Goal: Information Seeking & Learning: Learn about a topic

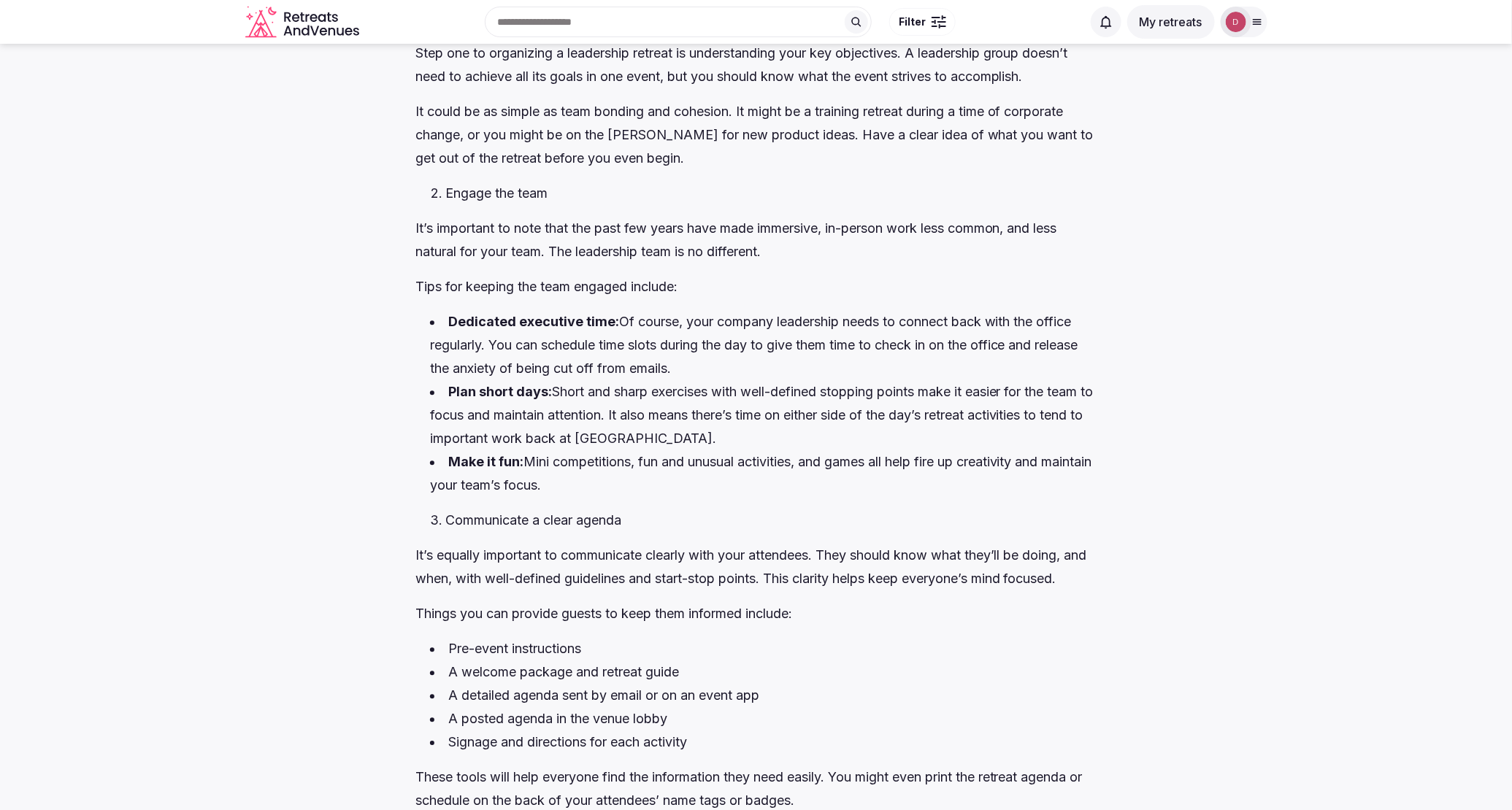
scroll to position [1907, 0]
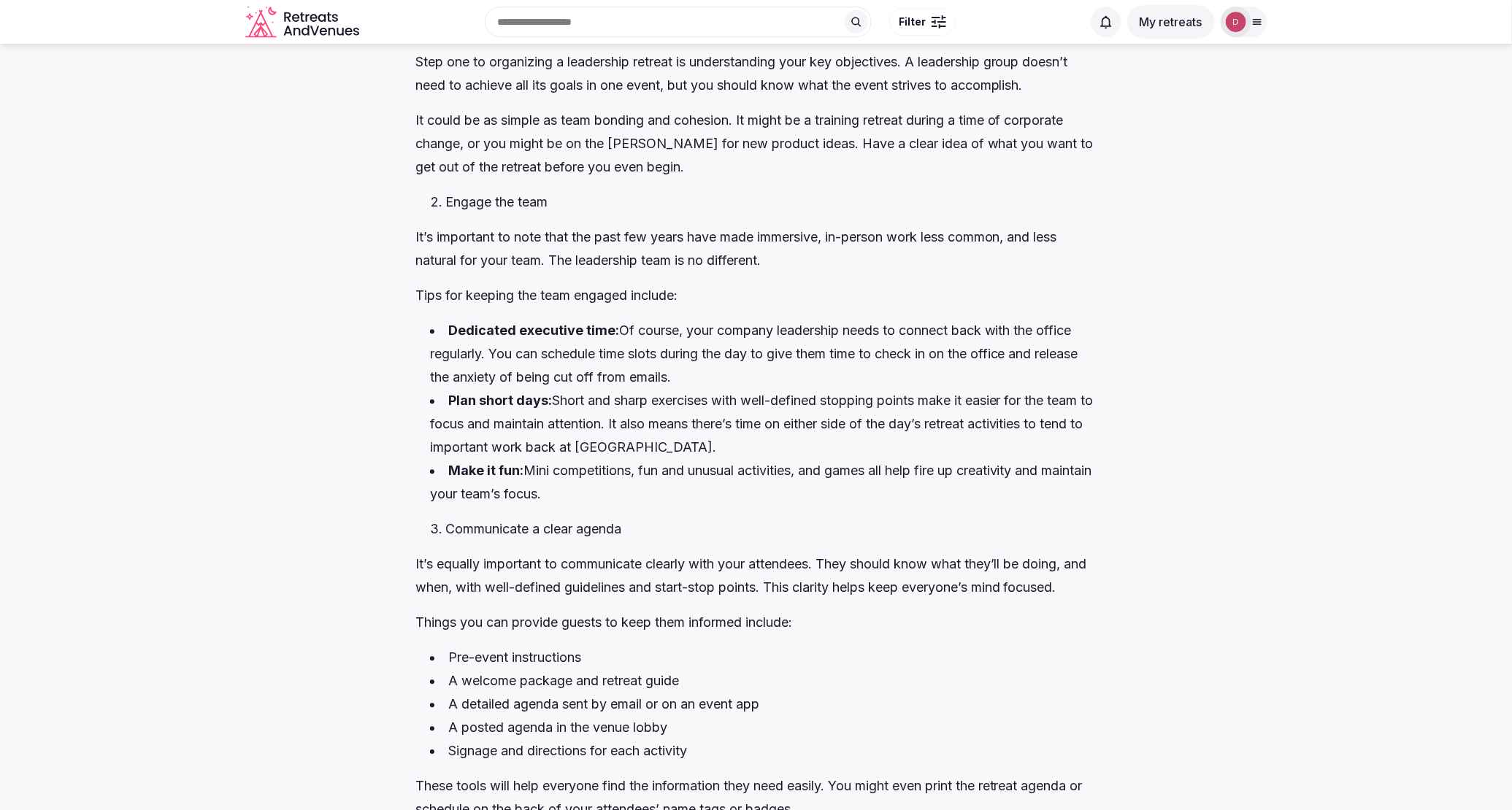
drag, startPoint x: 940, startPoint y: 302, endPoint x: 425, endPoint y: 160, distance: 534.2
click at [496, 439] on li "Plan short days: Short and sharp exercises with well-defined stopping points ma…" at bounding box center [763, 424] width 666 height 70
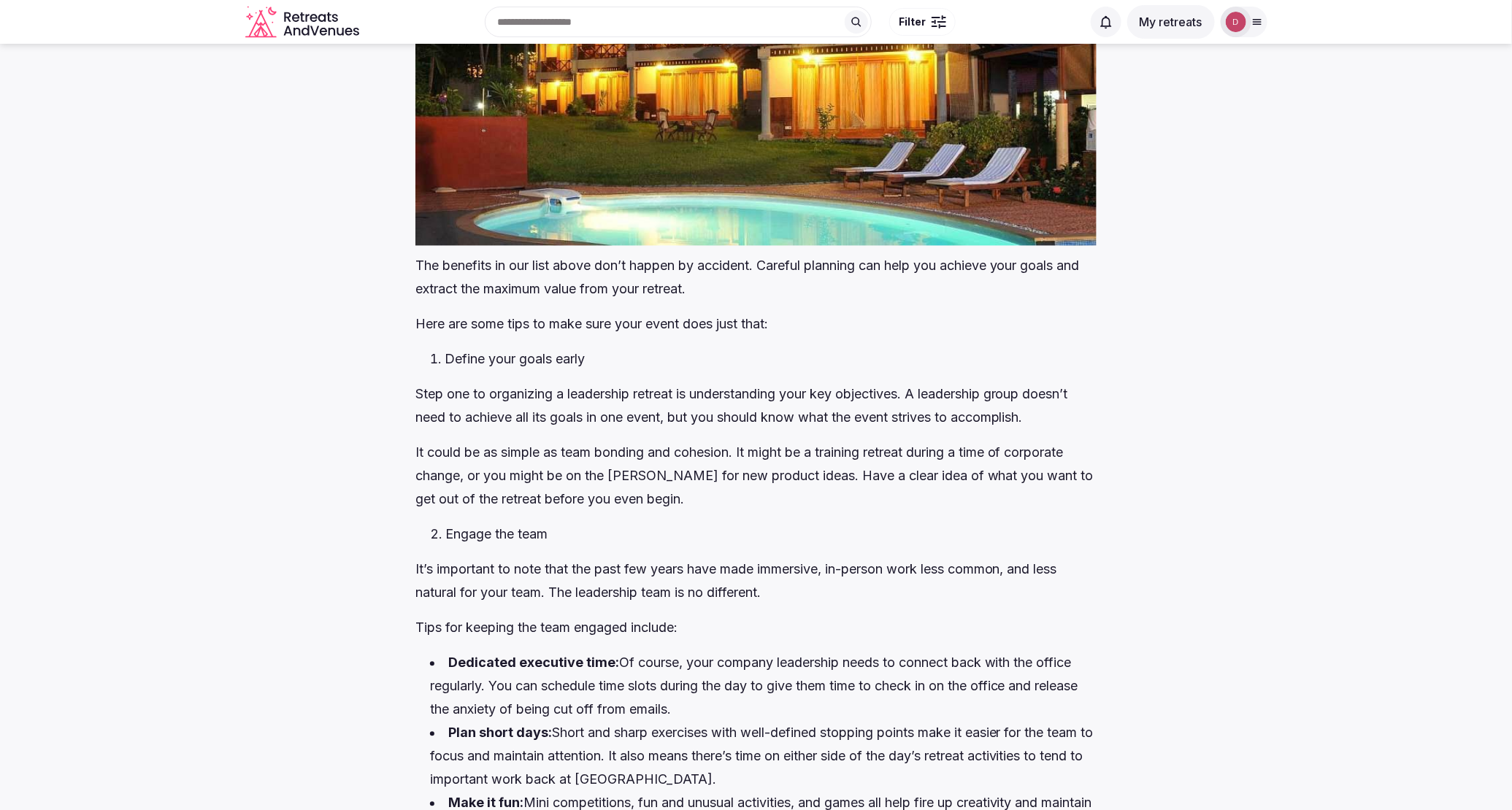
scroll to position [1402, 0]
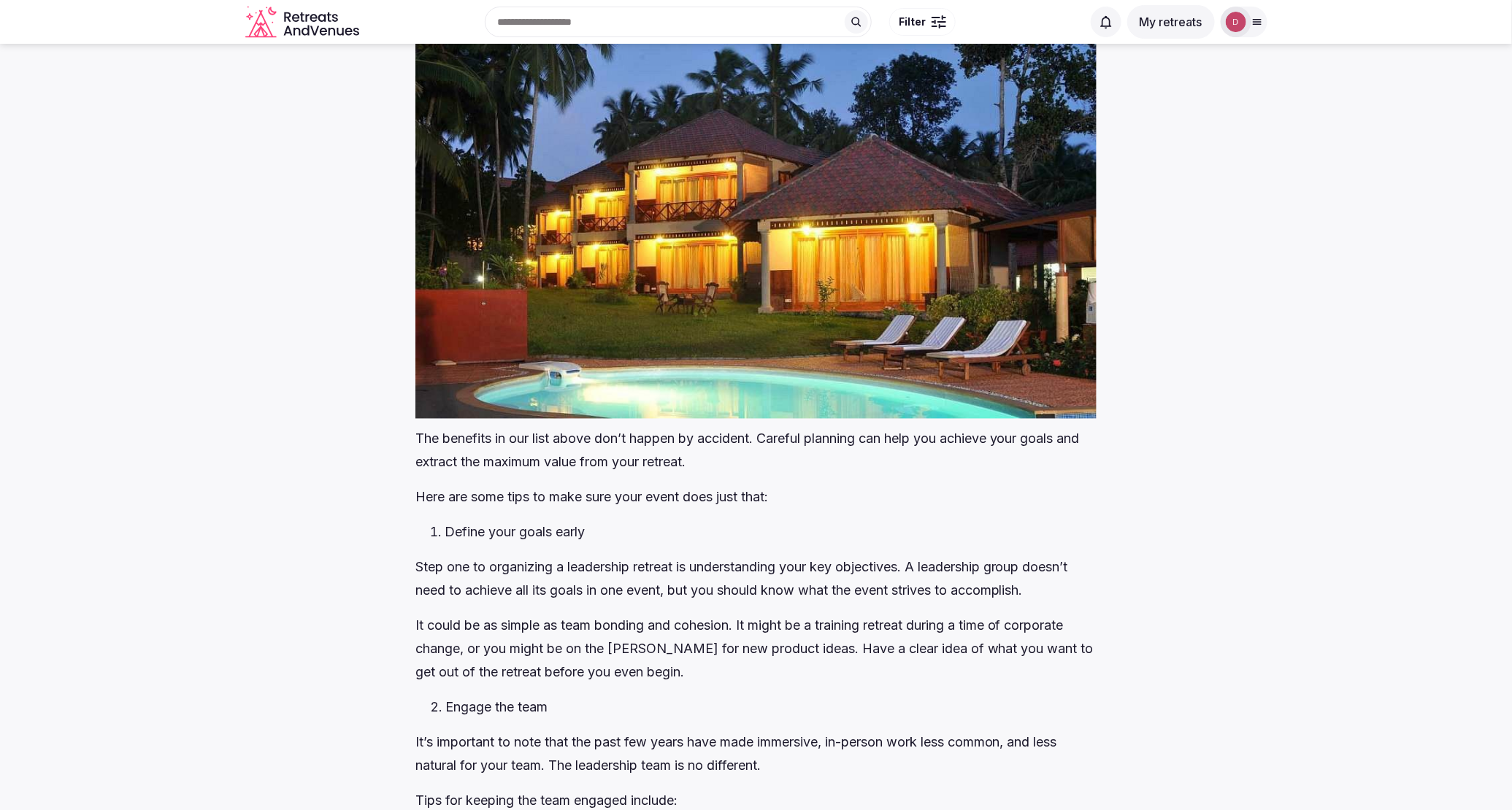
drag, startPoint x: 949, startPoint y: 657, endPoint x: 414, endPoint y: 460, distance: 570.1
copy div "Lor ipsumdol si ame cons adipi eli’s doeius te incididu. Utlabor etdolore mag a…"
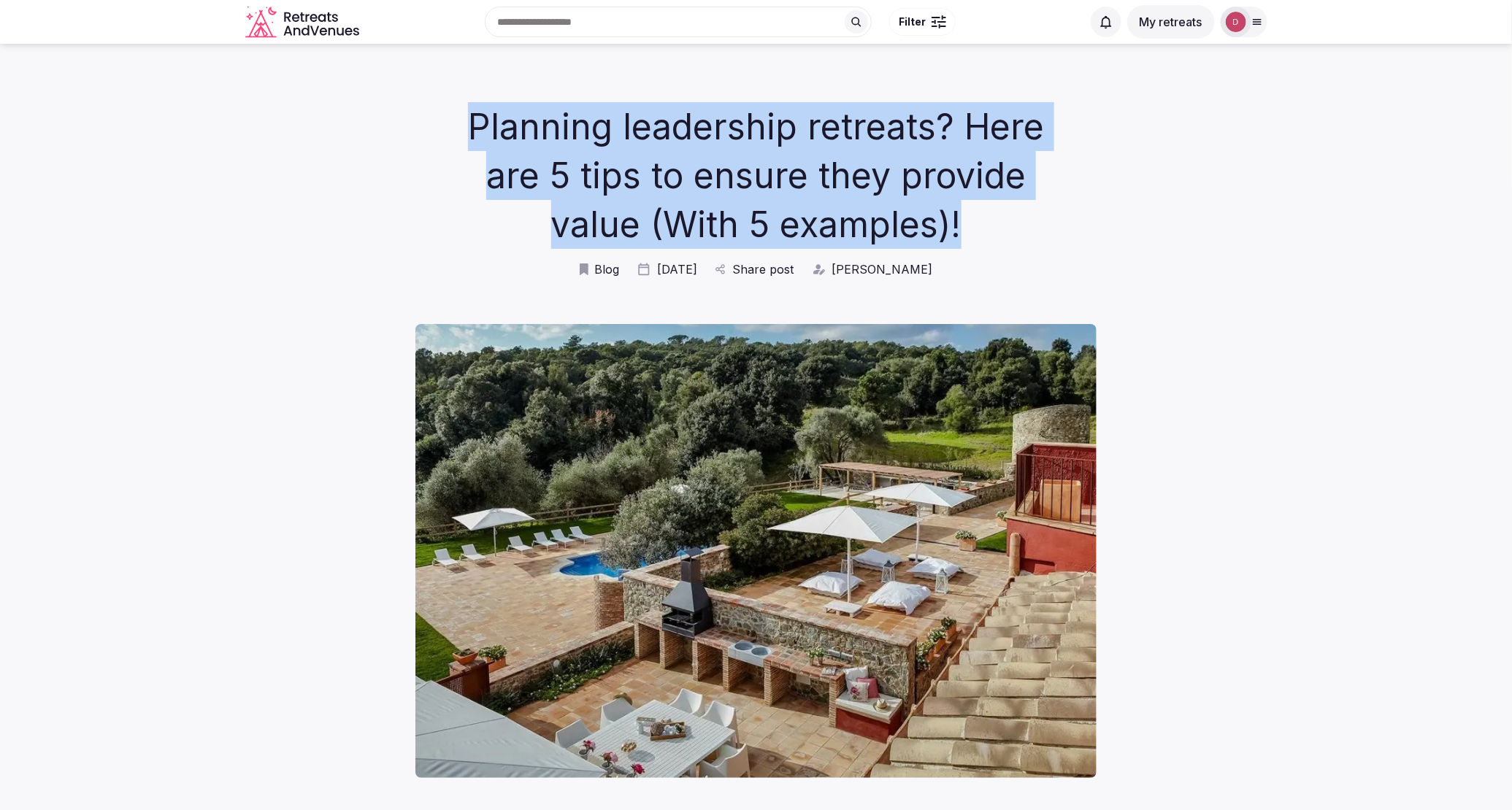
drag, startPoint x: 459, startPoint y: 127, endPoint x: 979, endPoint y: 228, distance: 529.7
click at [979, 228] on h1 "Planning leadership retreats? Here are 5 tips to ensure they provide value (Wit…" at bounding box center [756, 175] width 596 height 147
copy h1 "Planning leadership retreats? Here are 5 tips to ensure they provide value (Wit…"
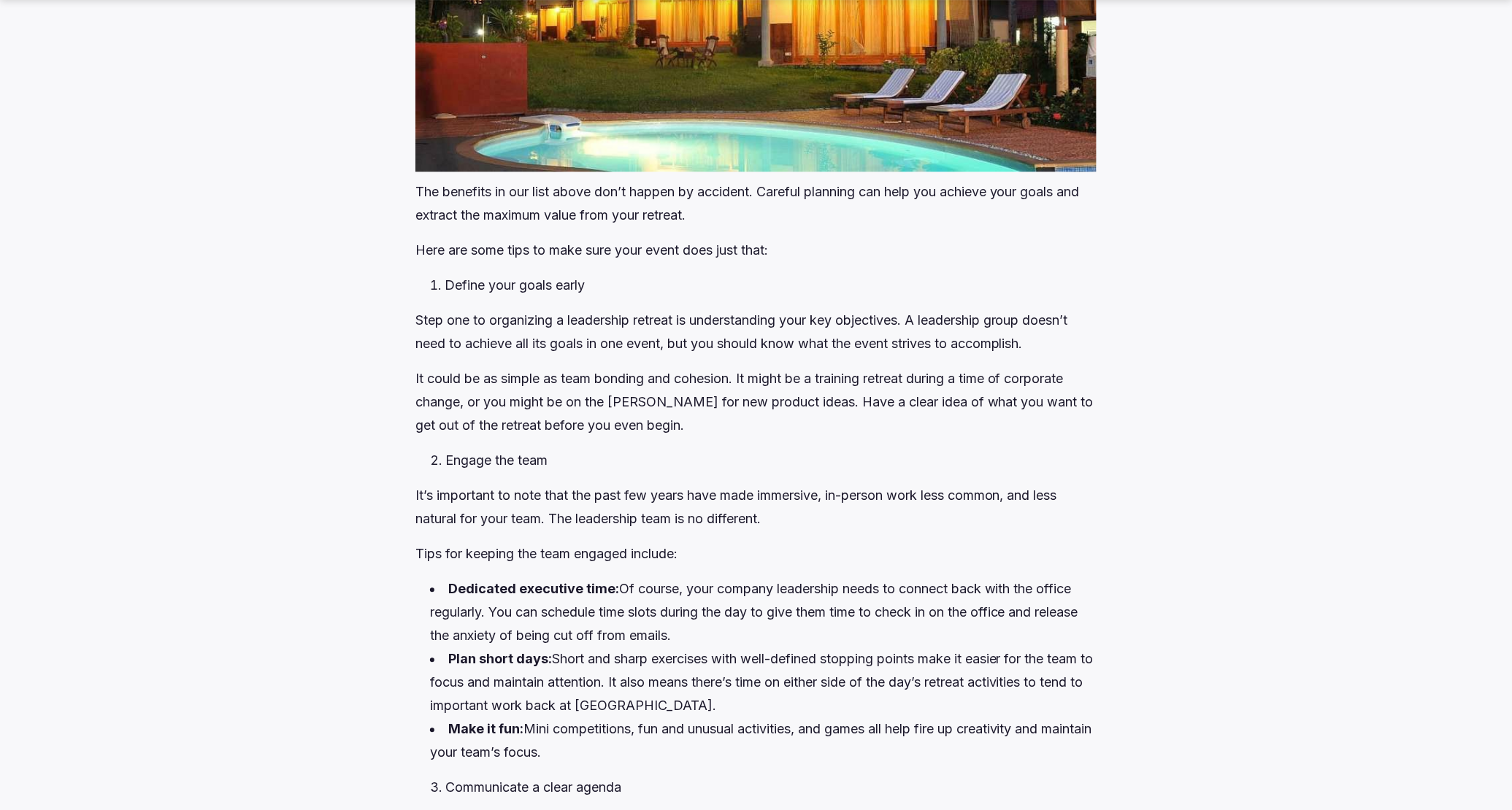
scroll to position [1717, 0]
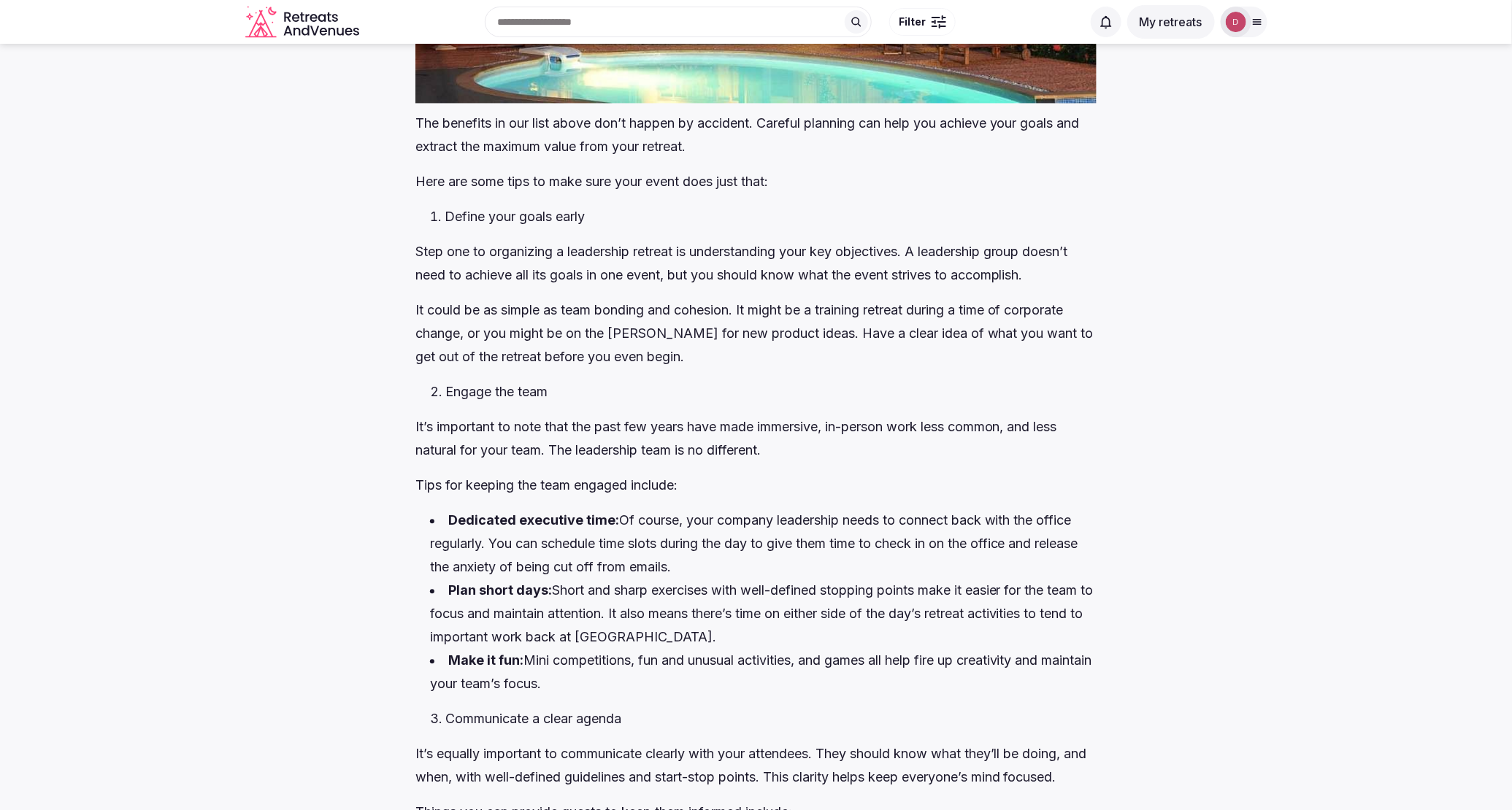
scroll to position [0, 0]
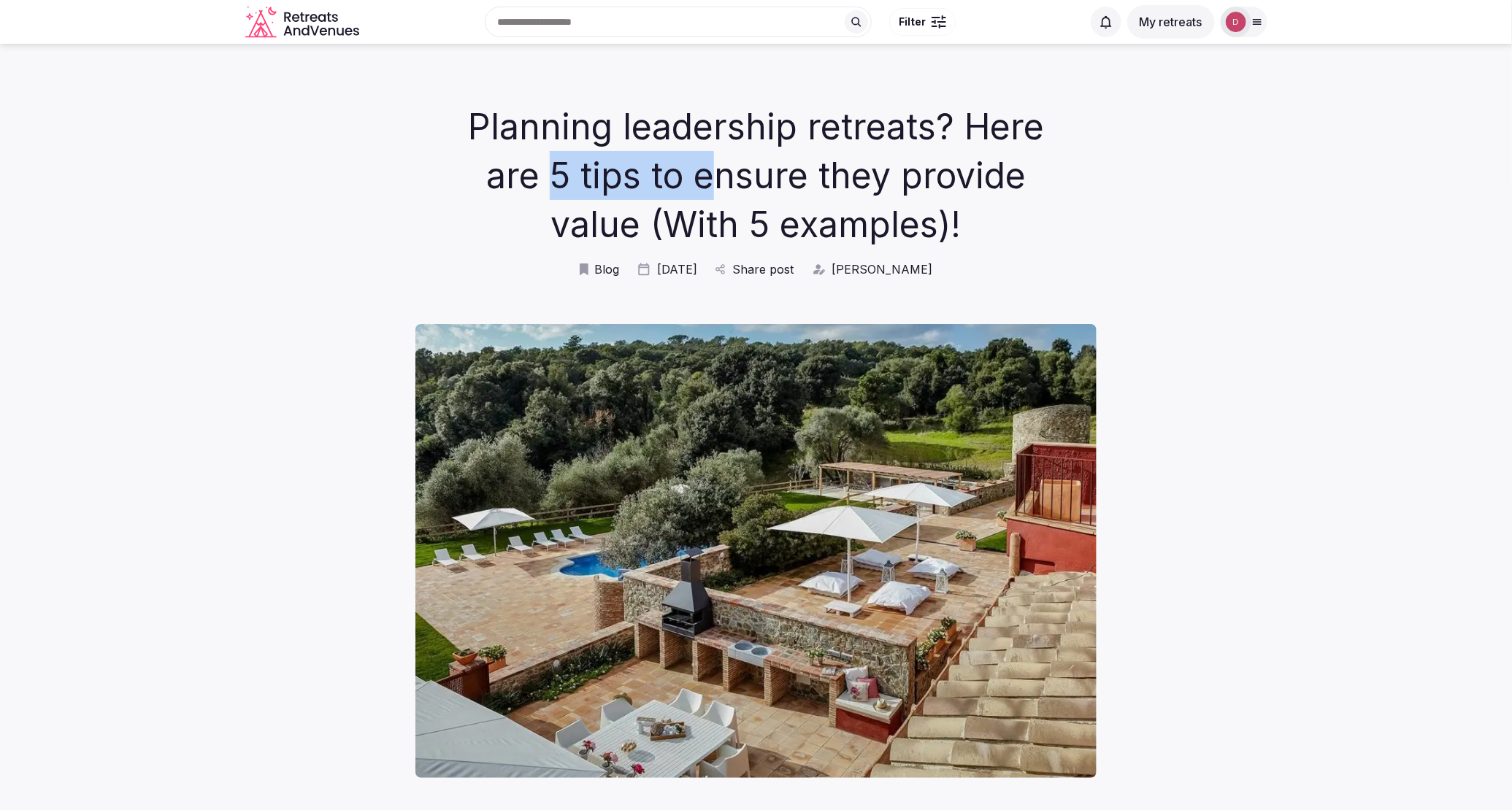
drag, startPoint x: 556, startPoint y: 181, endPoint x: 719, endPoint y: 196, distance: 163.7
click at [719, 196] on h1 "Planning leadership retreats? Here are 5 tips to ensure they provide value (Wit…" at bounding box center [756, 175] width 596 height 147
